Goal: Task Accomplishment & Management: Use online tool/utility

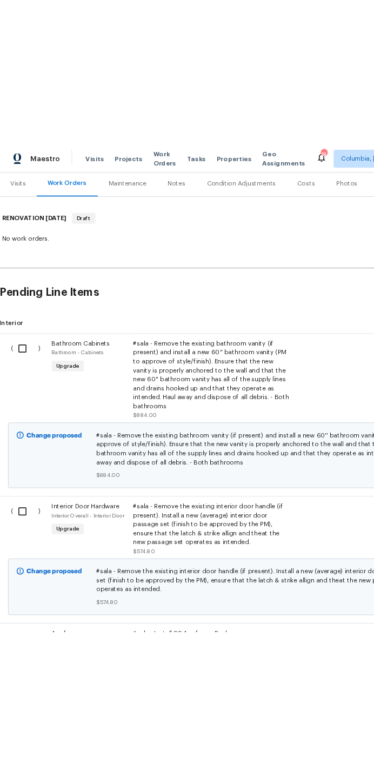
scroll to position [131, 1]
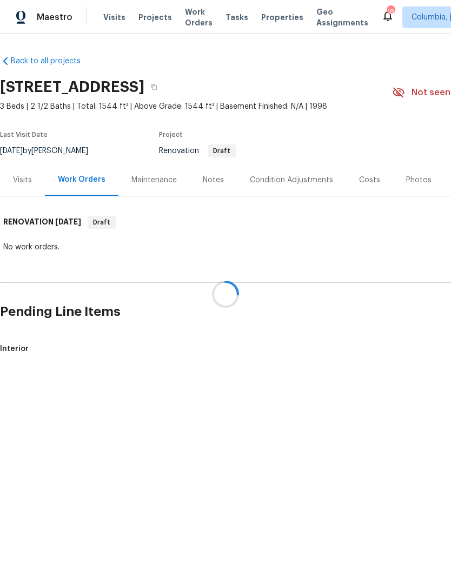
click at [376, 175] on div at bounding box center [225, 294] width 451 height 588
click at [375, 174] on div at bounding box center [225, 294] width 451 height 588
click at [363, 177] on div at bounding box center [225, 294] width 451 height 588
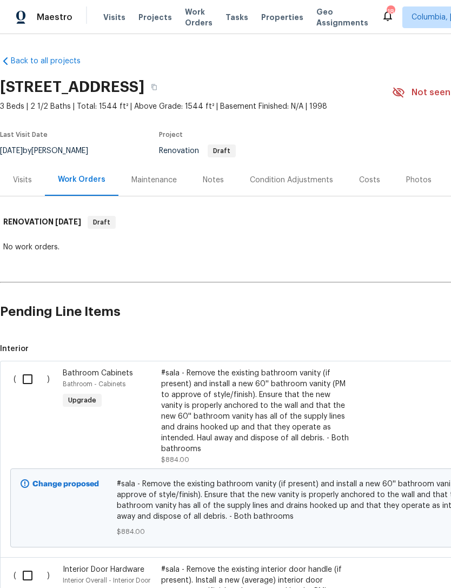
click at [360, 172] on div "Costs" at bounding box center [369, 180] width 47 height 32
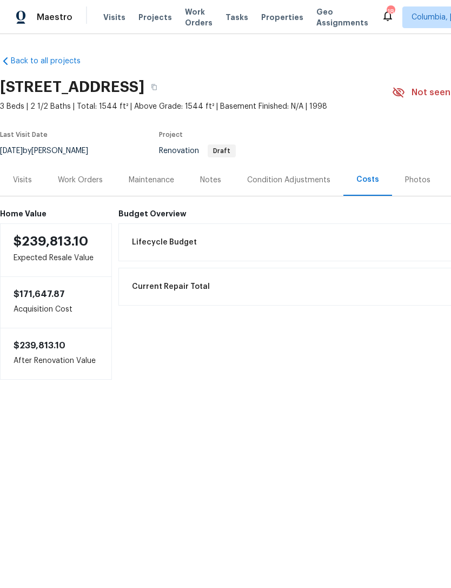
click at [225, 249] on div "Lifecycle Budget $27,551.78" at bounding box center [364, 242] width 479 height 24
click at [142, 238] on span "Lifecycle Budget" at bounding box center [164, 242] width 65 height 11
click at [154, 285] on span "Current Repair Total" at bounding box center [171, 286] width 78 height 11
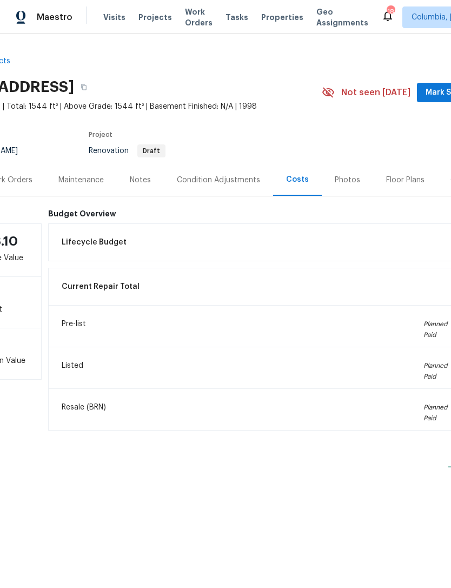
scroll to position [0, 69]
click at [102, 284] on span "Current Repair Total" at bounding box center [102, 286] width 78 height 11
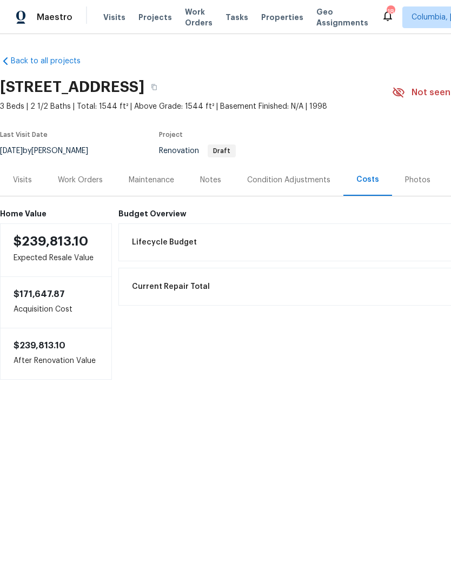
scroll to position [0, 0]
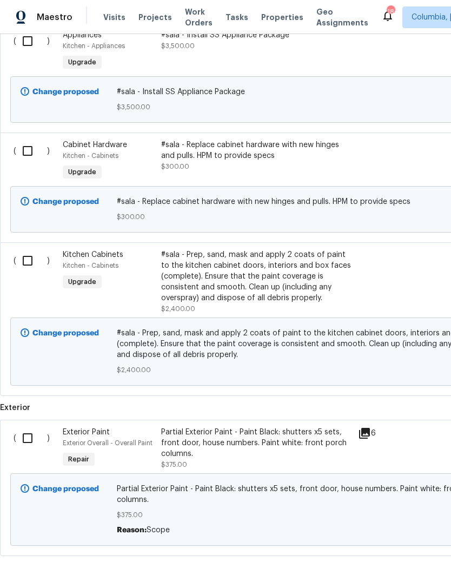
scroll to position [687, 0]
click at [27, 431] on input "checkbox" at bounding box center [31, 438] width 31 height 23
checkbox input "true"
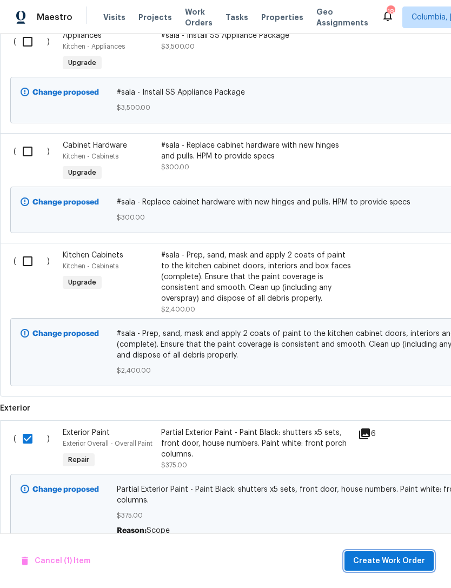
click at [370, 558] on span "Create Work Order" at bounding box center [389, 561] width 72 height 14
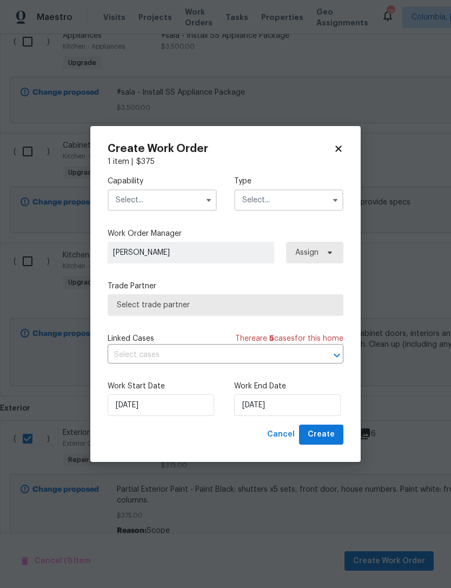
click at [129, 192] on input "text" at bounding box center [162, 200] width 109 height 22
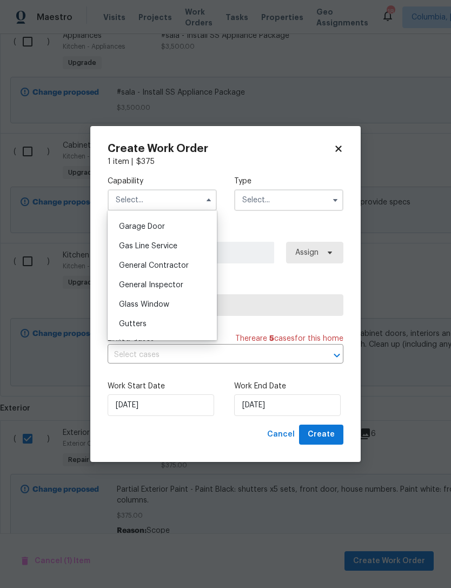
scroll to position [484, 0]
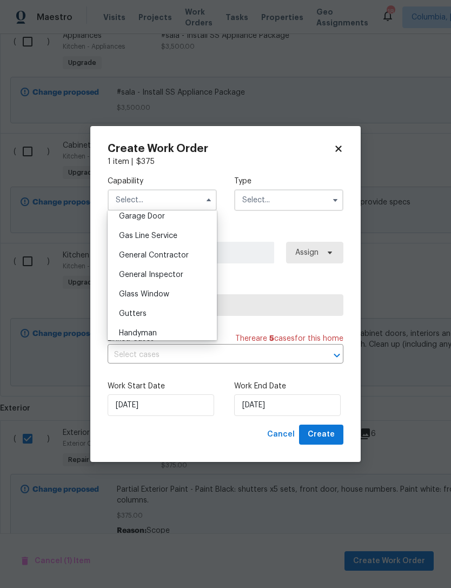
click at [128, 262] on div "General Contractor" at bounding box center [162, 254] width 104 height 19
type input "General Contractor"
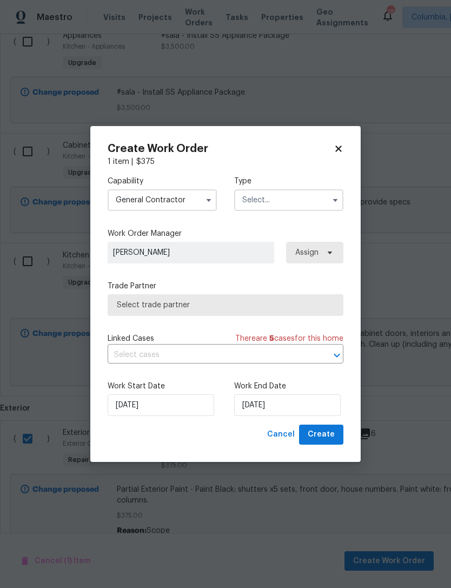
click at [264, 202] on input "text" at bounding box center [288, 200] width 109 height 22
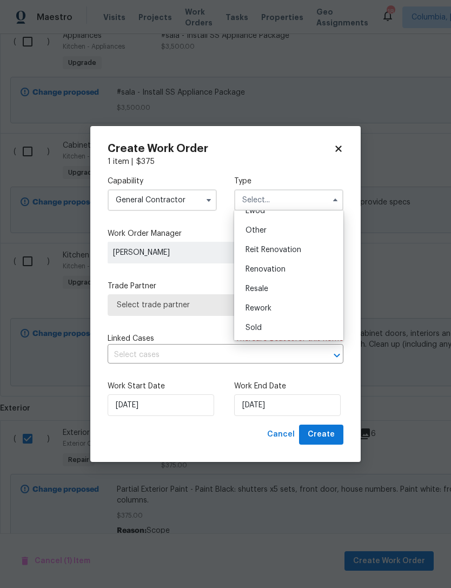
scroll to position [129, 0]
click at [256, 268] on span "Renovation" at bounding box center [265, 269] width 40 height 8
type input "Renovation"
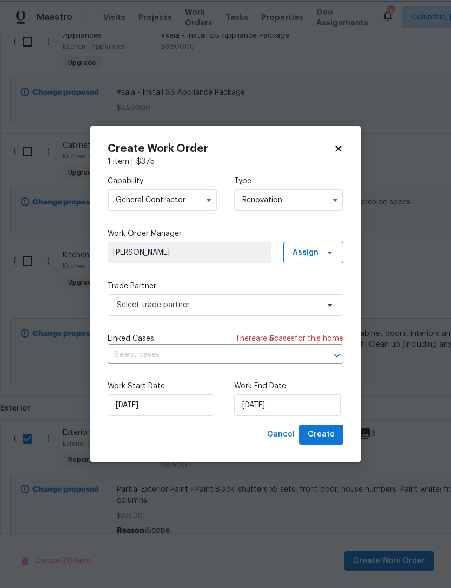
scroll to position [0, 0]
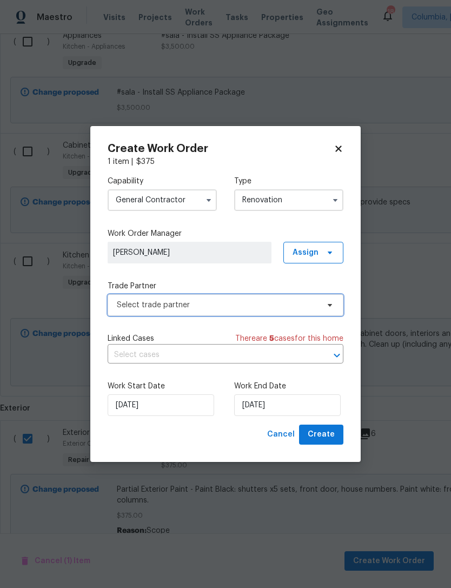
click at [134, 309] on span "Select trade partner" at bounding box center [218, 305] width 202 height 11
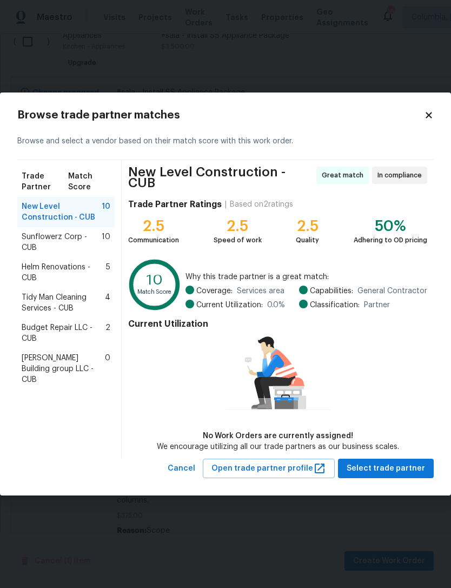
click at [31, 278] on span "Helm Renovations - CUB" at bounding box center [64, 273] width 84 height 22
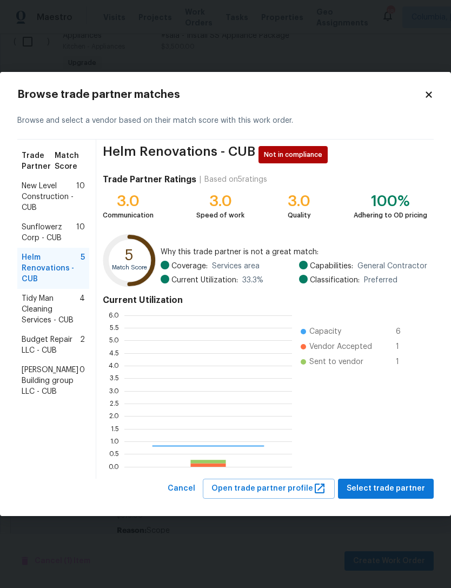
scroll to position [151, 168]
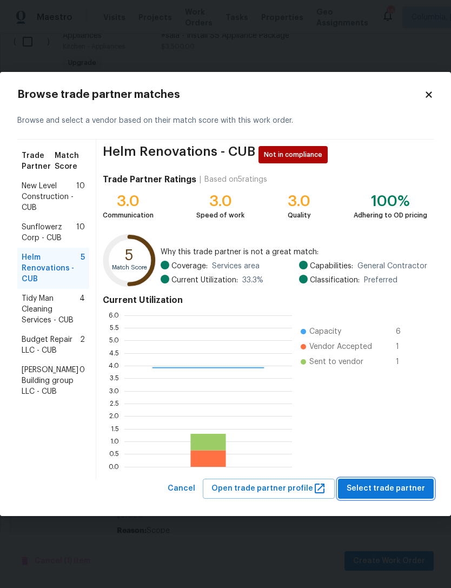
click at [370, 488] on span "Select trade partner" at bounding box center [386, 489] width 78 height 14
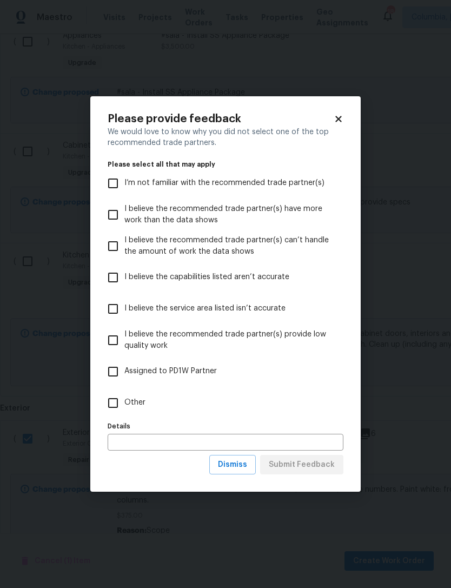
click at [108, 403] on input "Other" at bounding box center [113, 402] width 23 height 23
checkbox input "true"
click at [294, 465] on span "Submit Feedback" at bounding box center [302, 465] width 66 height 14
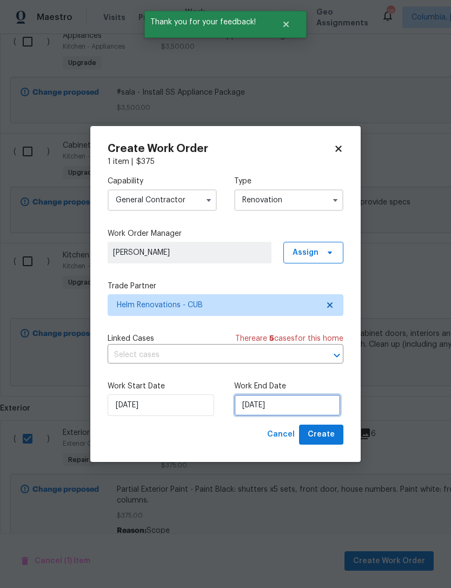
click at [273, 406] on input "10/7/2025" at bounding box center [287, 405] width 107 height 22
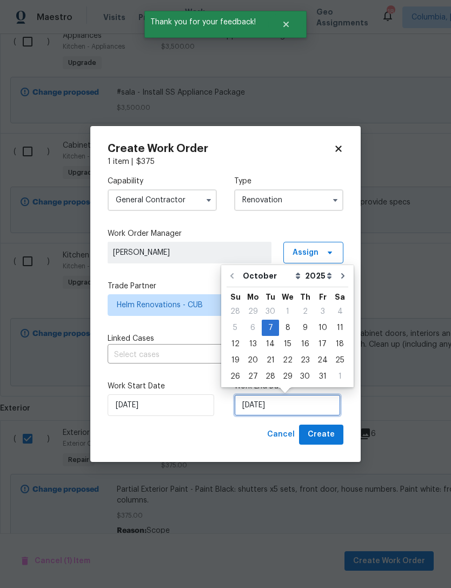
scroll to position [20, 0]
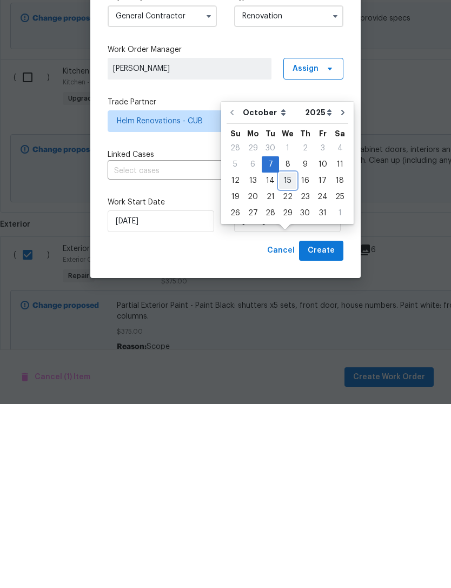
click at [280, 357] on div "15" at bounding box center [287, 364] width 17 height 15
type input "10/15/2025"
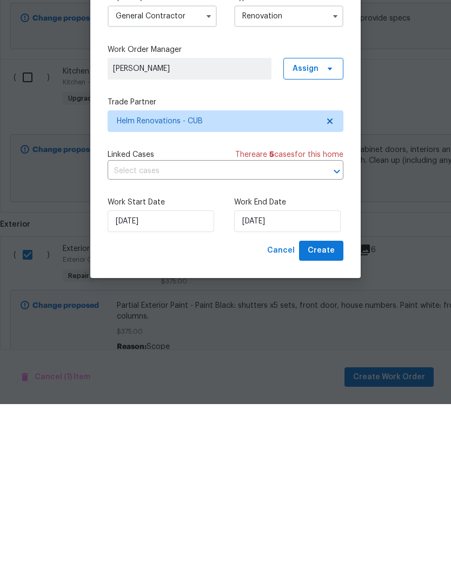
scroll to position [35, 0]
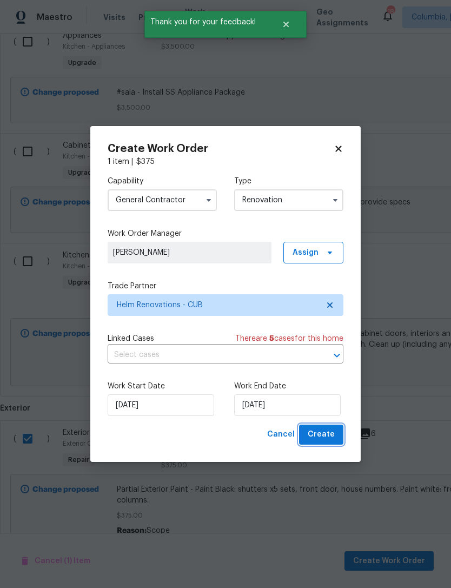
click at [322, 440] on span "Create" at bounding box center [321, 435] width 27 height 14
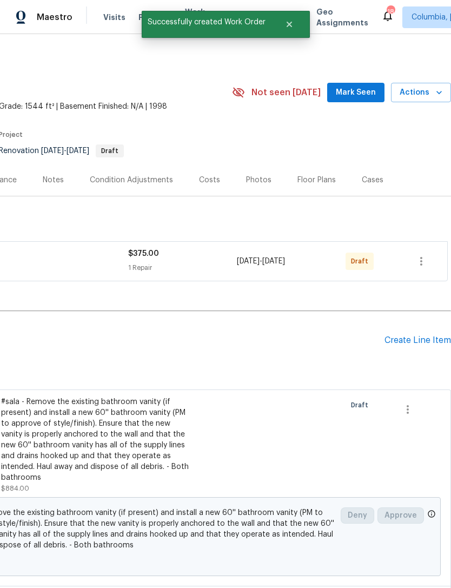
scroll to position [0, 160]
click at [422, 255] on icon "button" at bounding box center [421, 261] width 13 height 13
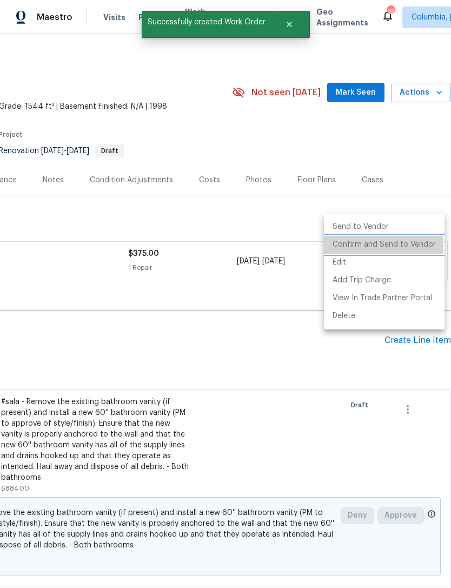
click at [335, 245] on li "Confirm and Send to Vendor" at bounding box center [384, 245] width 121 height 18
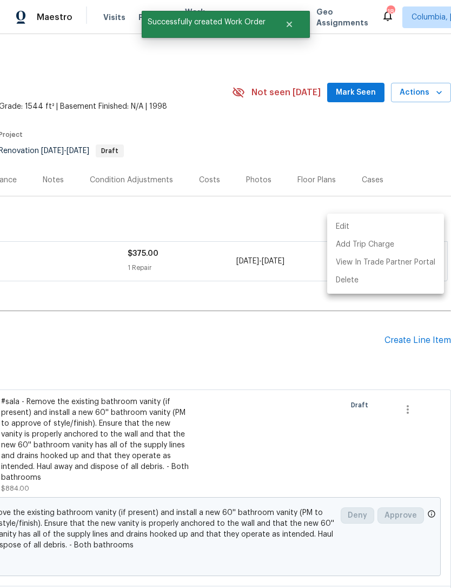
click at [160, 311] on div at bounding box center [225, 294] width 451 height 588
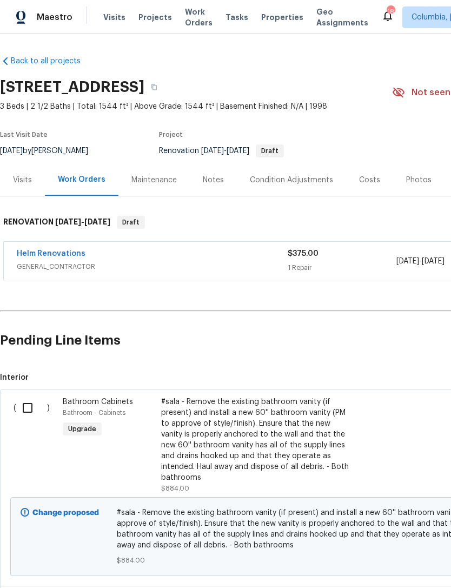
scroll to position [0, 0]
